Goal: Browse casually: Explore the website without a specific task or goal

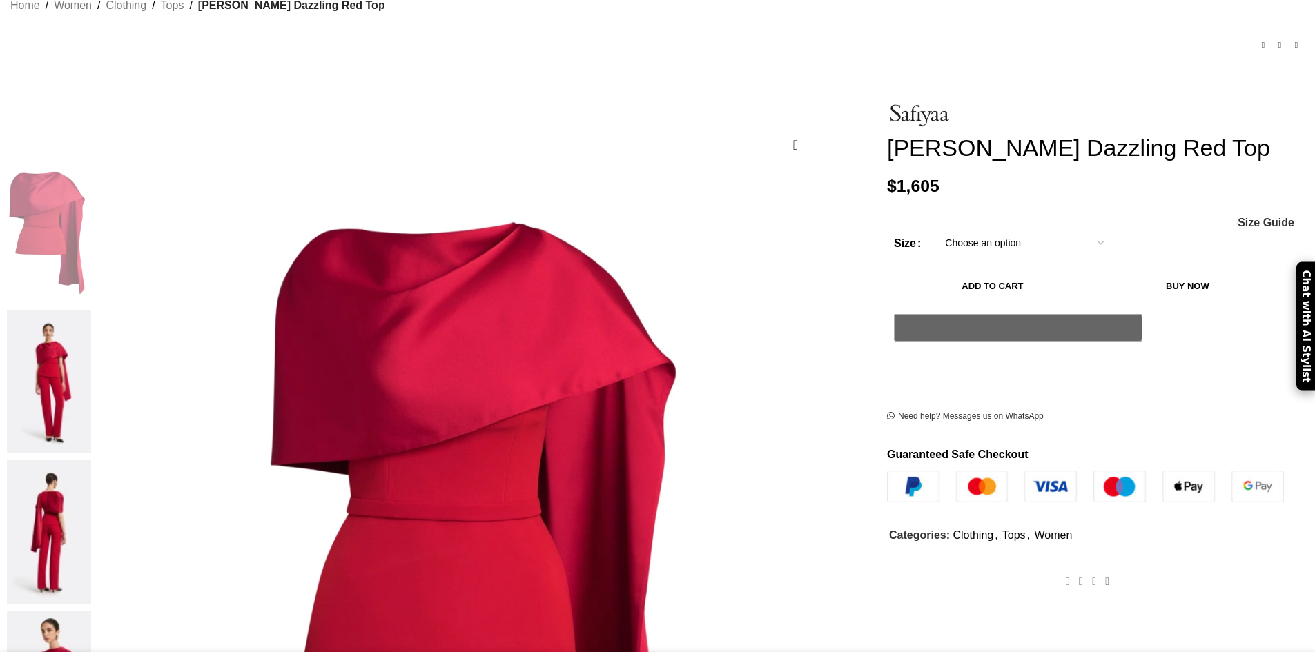
scroll to position [138, 0]
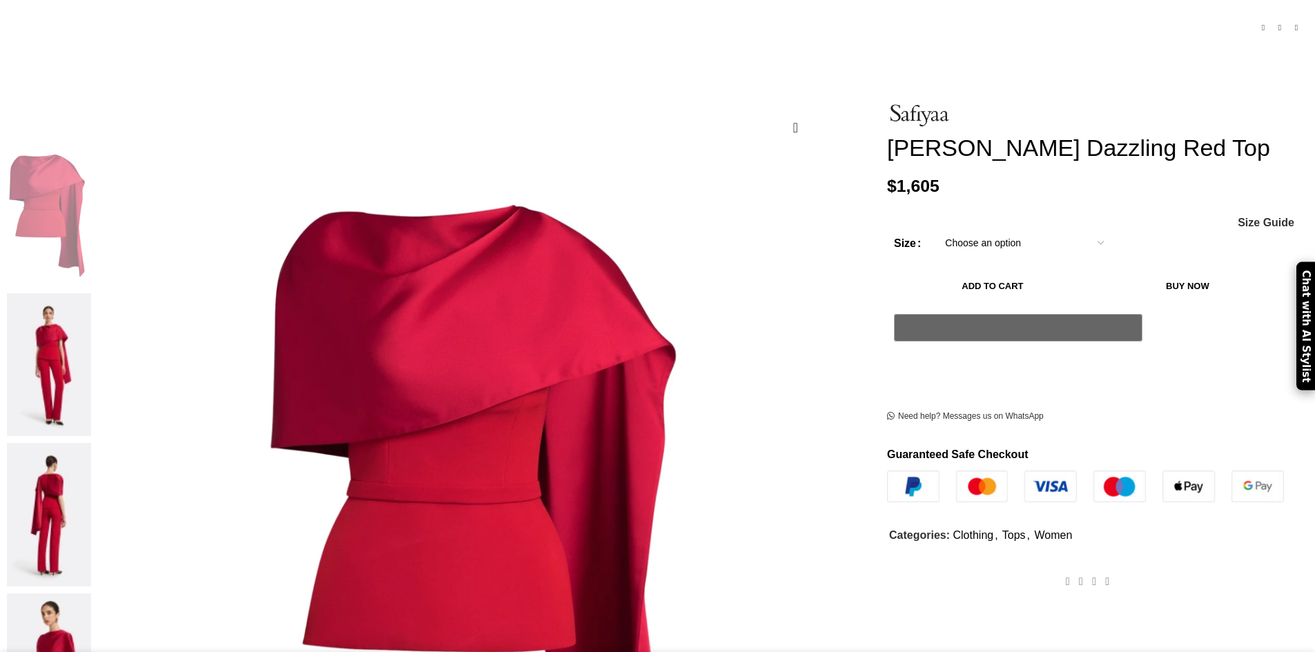
click at [91, 593] on img at bounding box center [49, 665] width 84 height 144
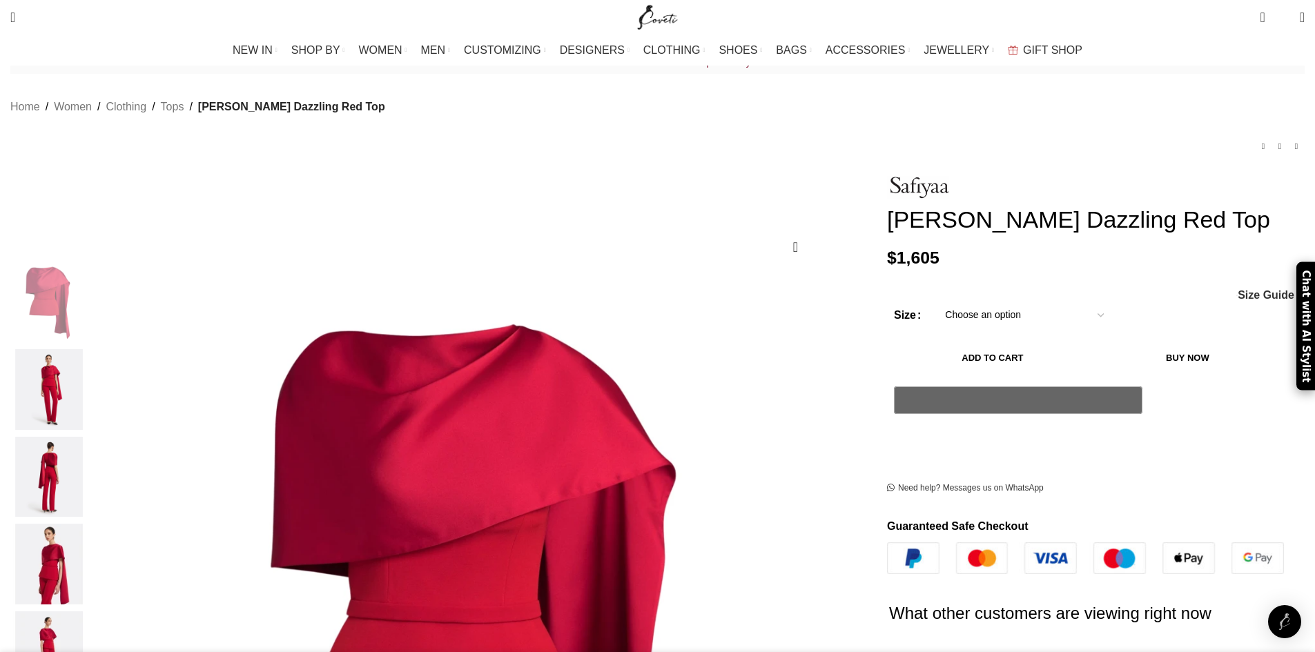
scroll to position [69, 0]
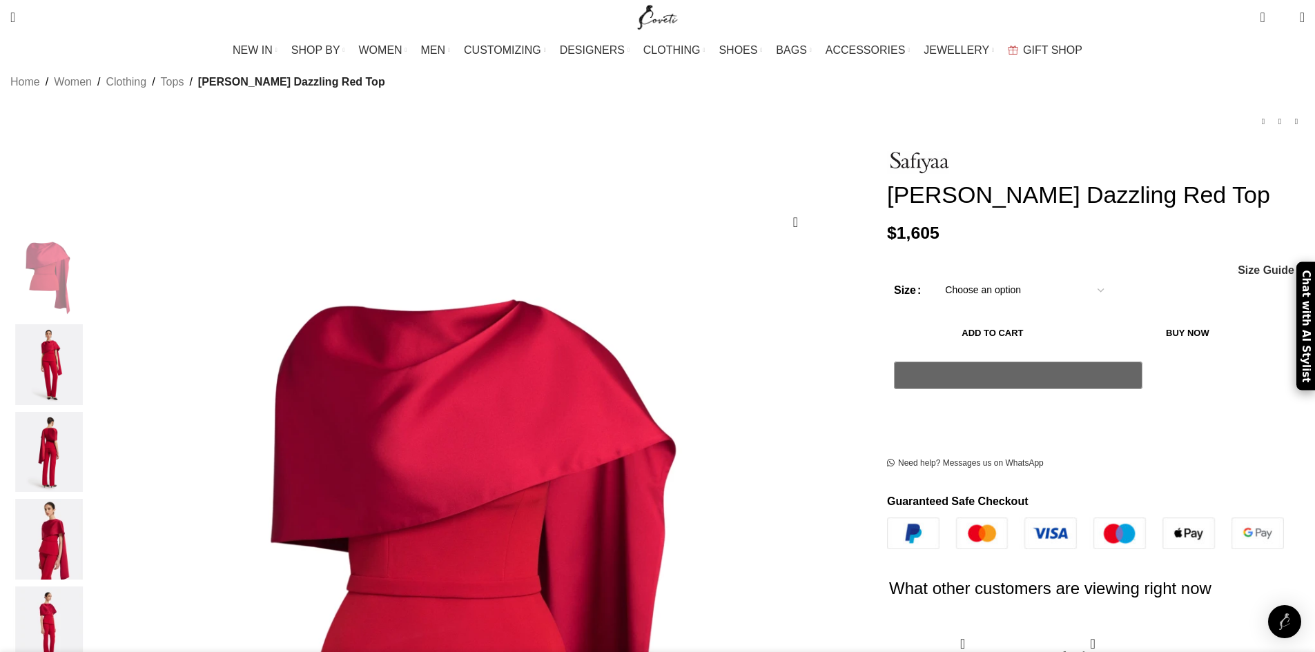
click at [91, 515] on img "4 / 5" at bounding box center [49, 539] width 84 height 81
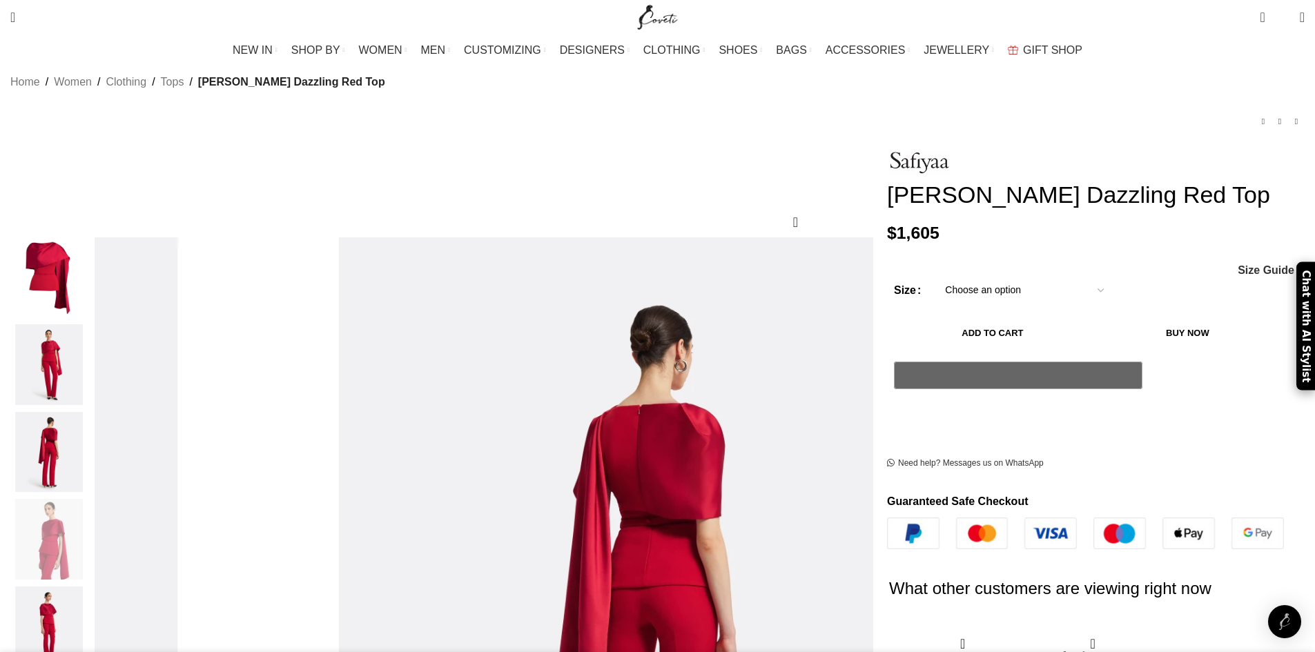
scroll to position [0, 291]
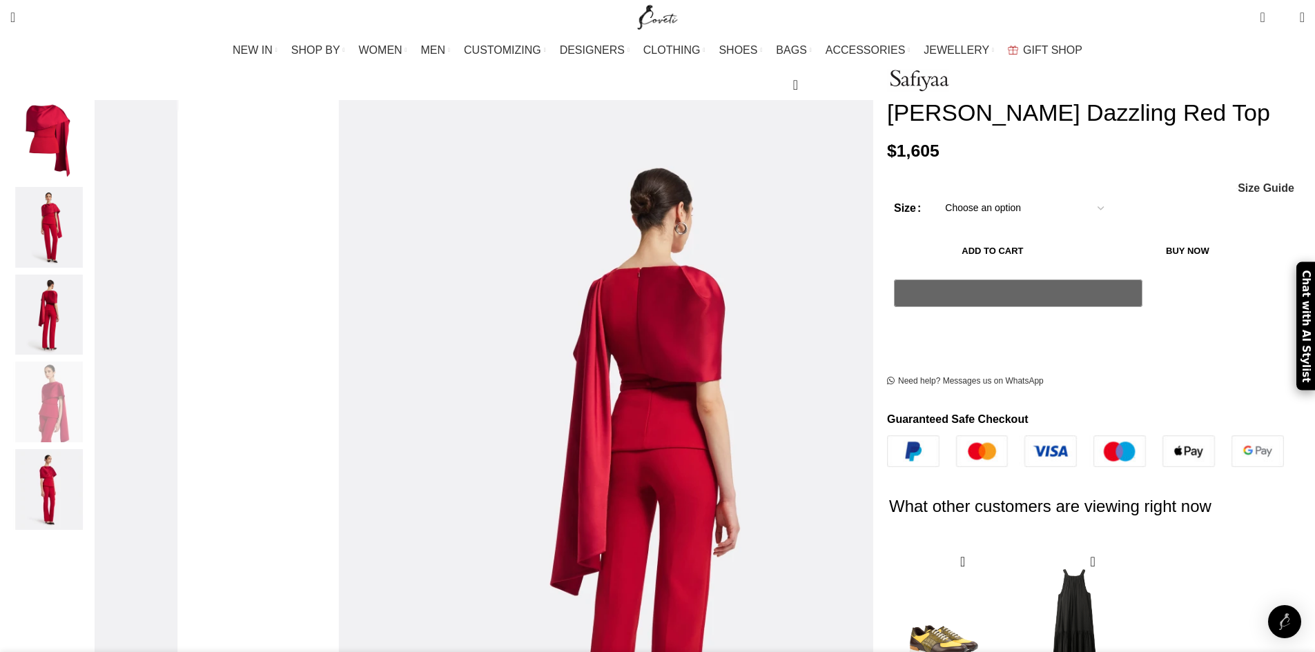
scroll to position [207, 0]
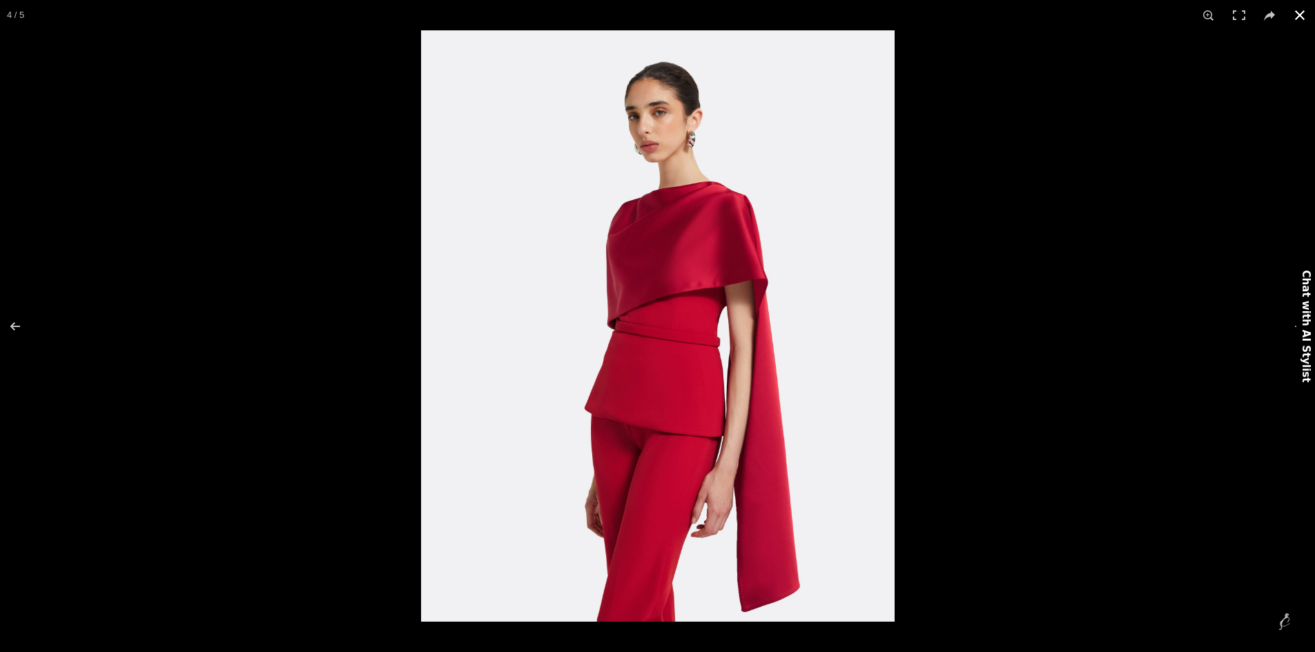
scroll to position [0, 436]
click at [1301, 18] on button at bounding box center [1299, 15] width 30 height 30
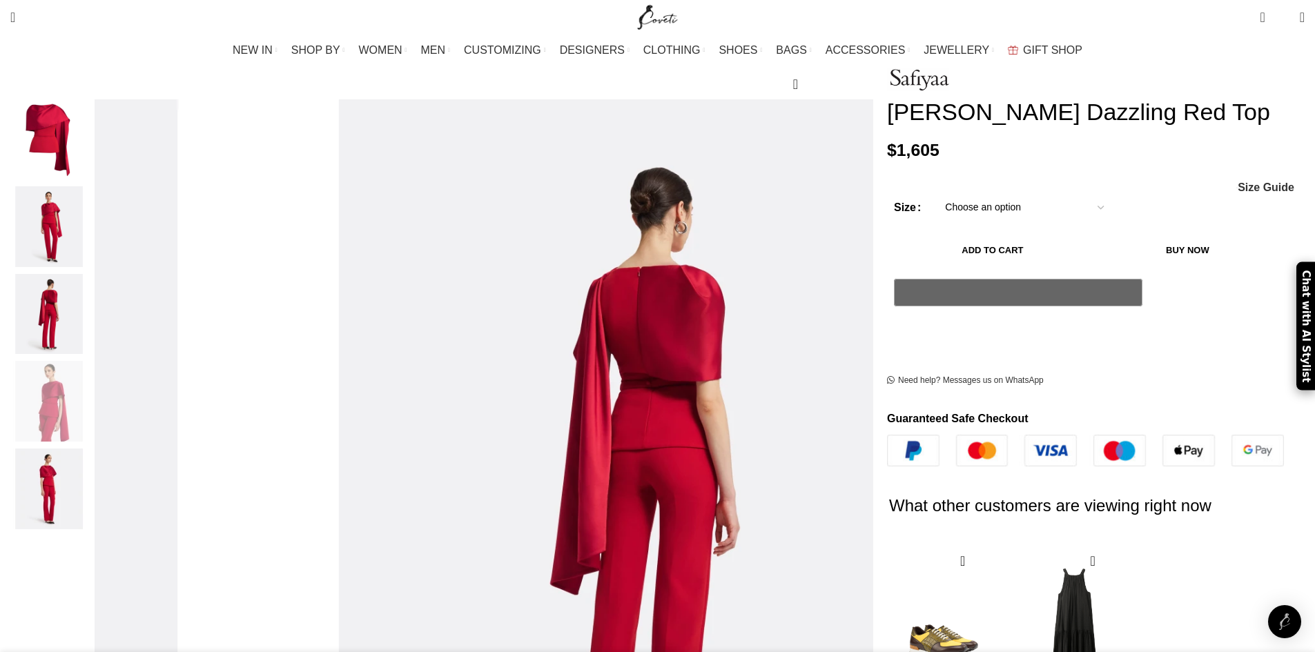
click at [91, 218] on img "2 / 5" at bounding box center [49, 226] width 84 height 81
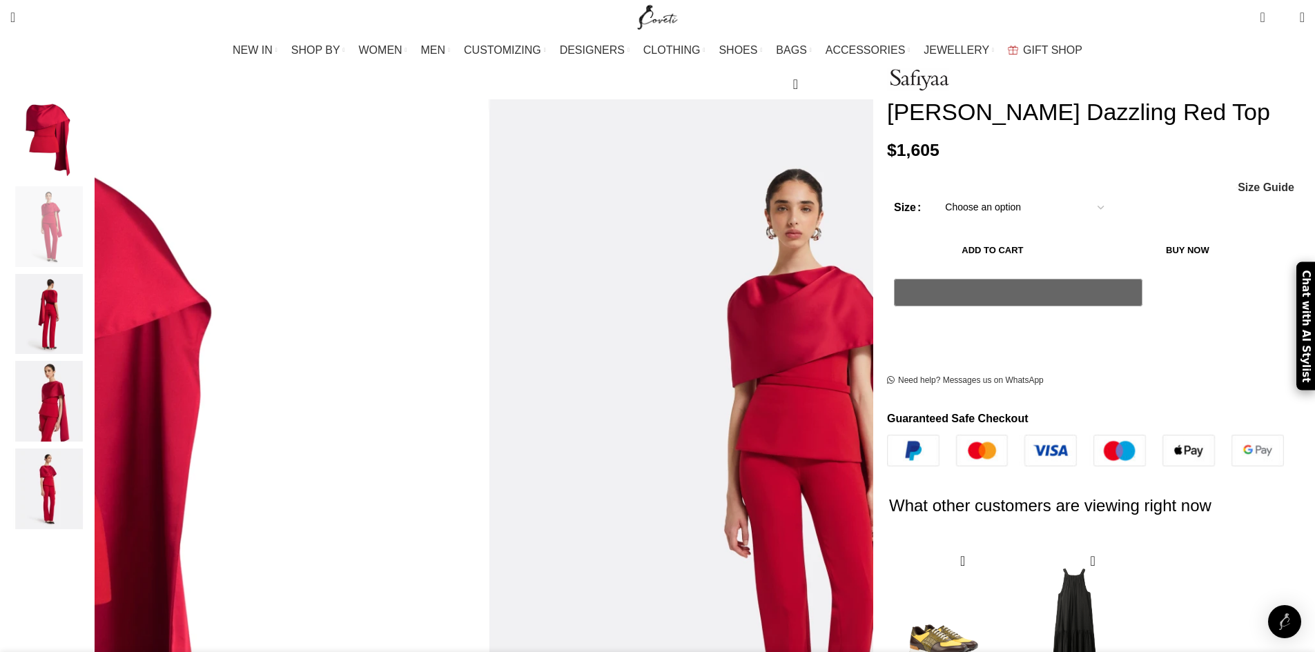
click at [91, 380] on img "4 / 5" at bounding box center [49, 401] width 84 height 81
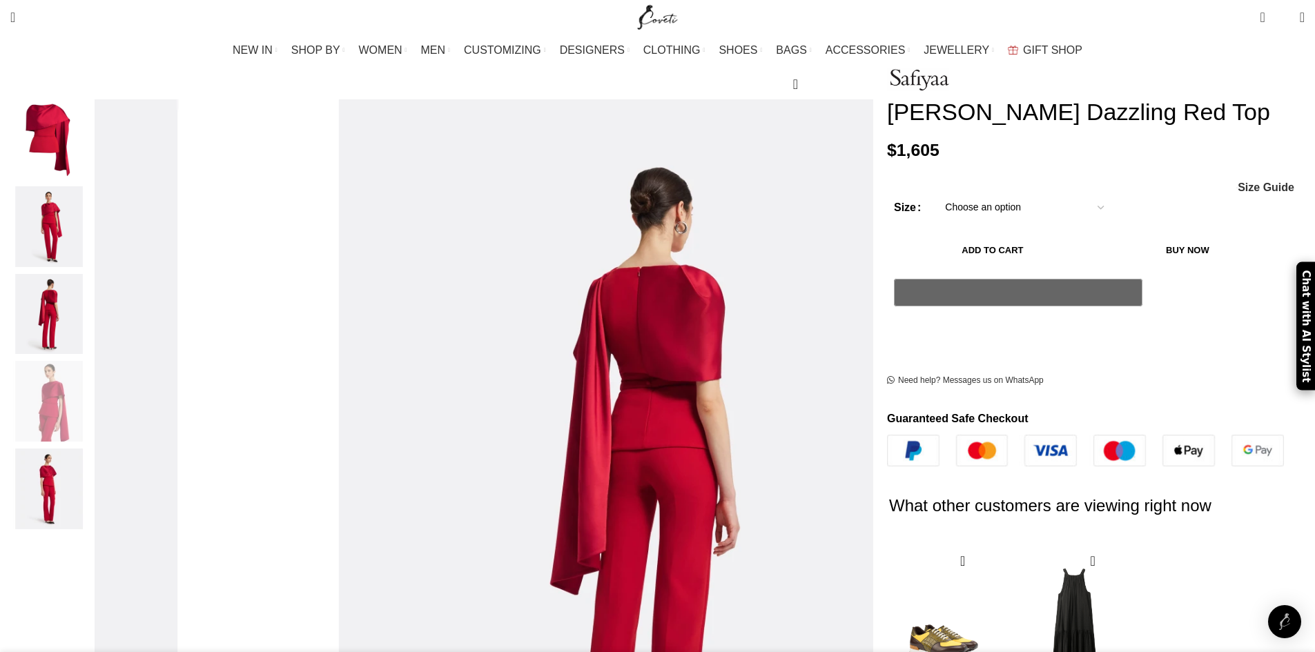
scroll to position [0, 581]
click at [91, 107] on img "1 / 5" at bounding box center [49, 139] width 84 height 81
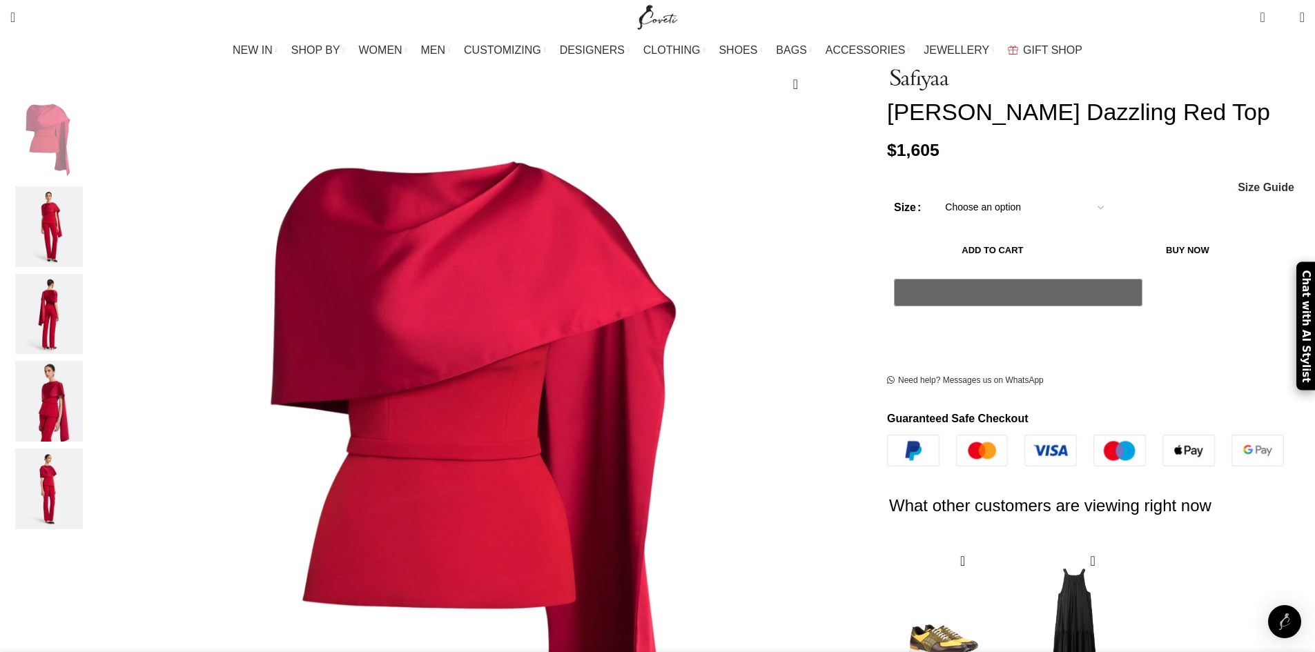
click at [91, 200] on img "2 / 5" at bounding box center [49, 226] width 84 height 81
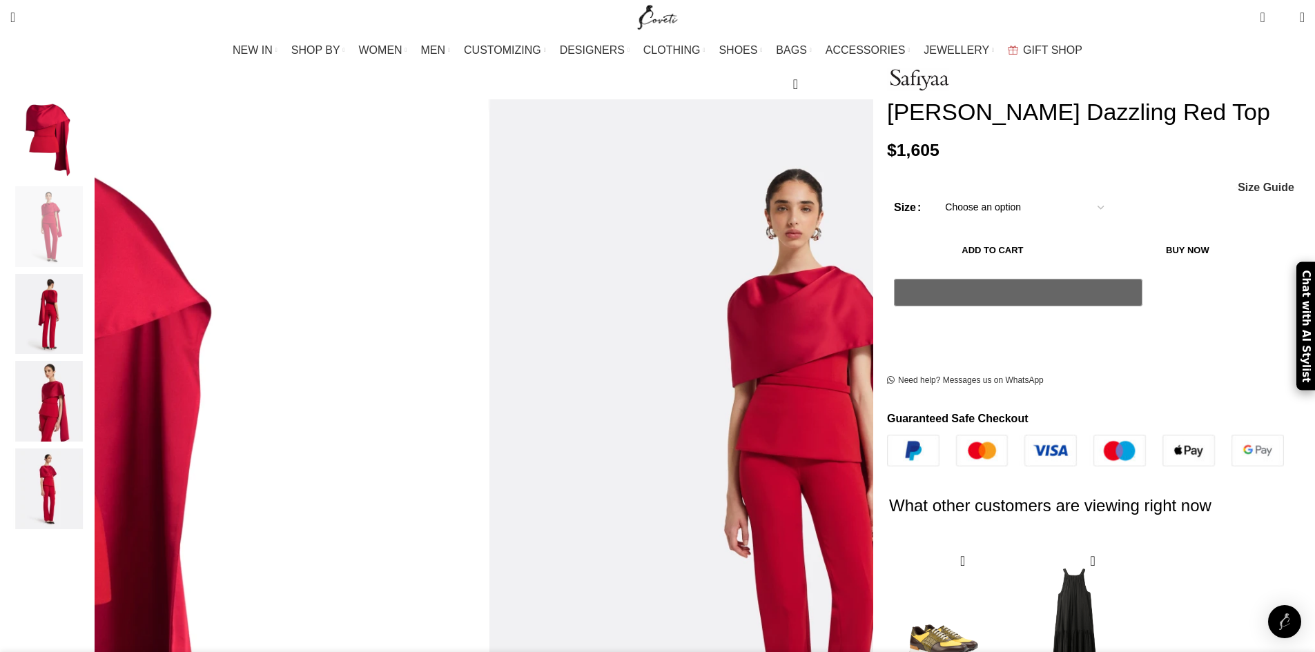
click at [91, 385] on img "4 / 5" at bounding box center [49, 401] width 84 height 81
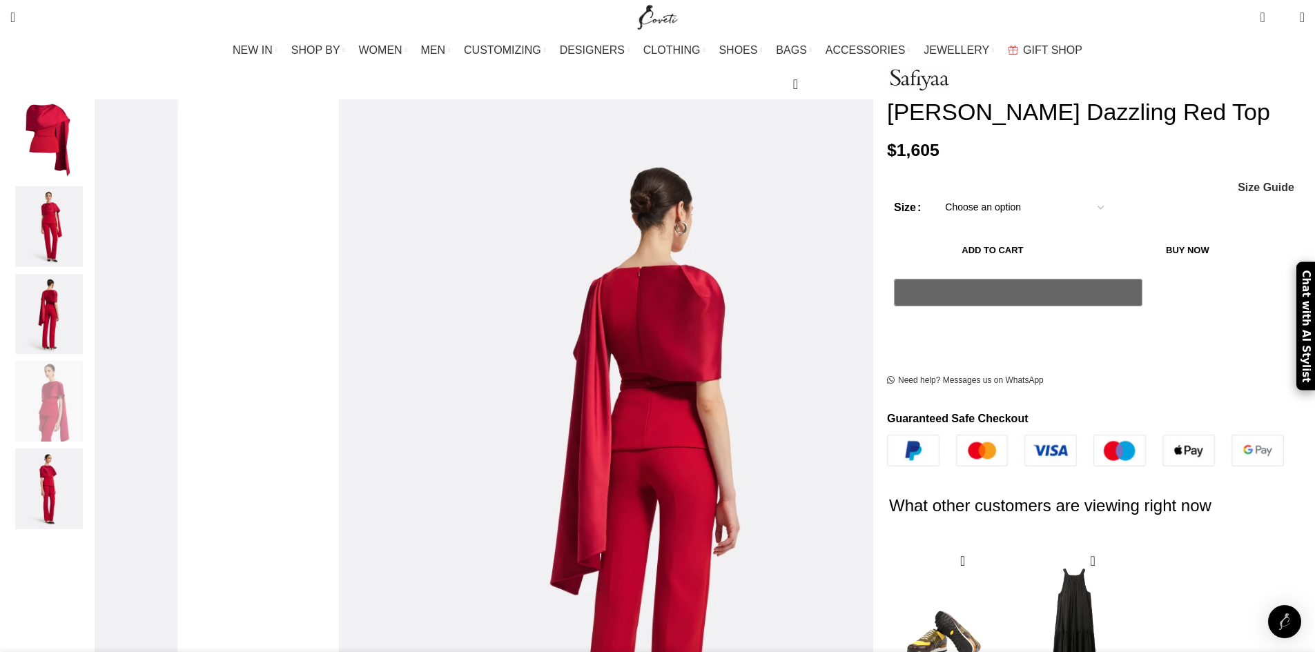
scroll to position [0, 1162]
click at [91, 122] on img "1 / 5" at bounding box center [49, 139] width 84 height 81
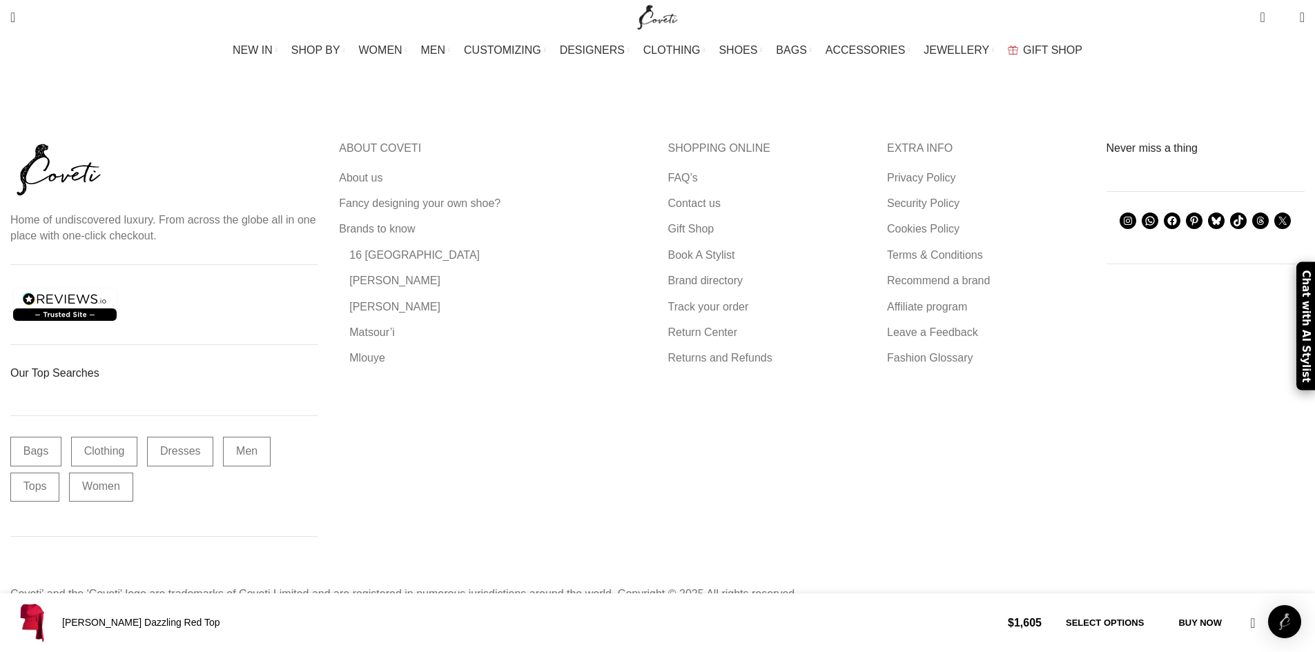
scroll to position [3381, 0]
